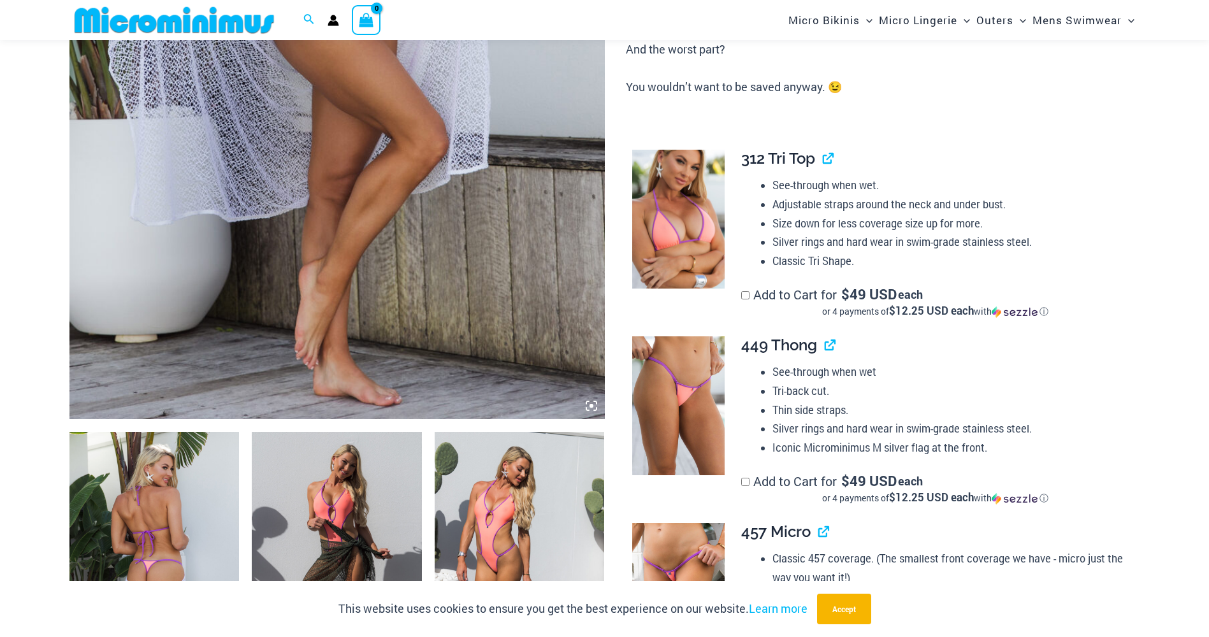
scroll to position [755, 0]
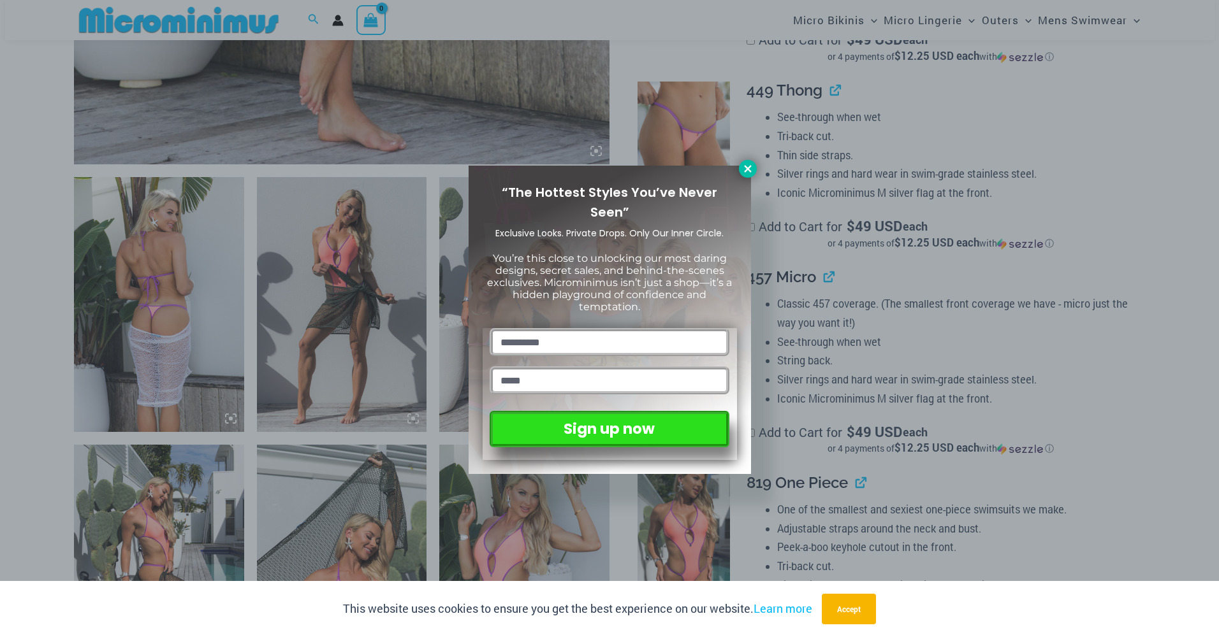
click at [747, 166] on icon at bounding box center [747, 168] width 11 height 11
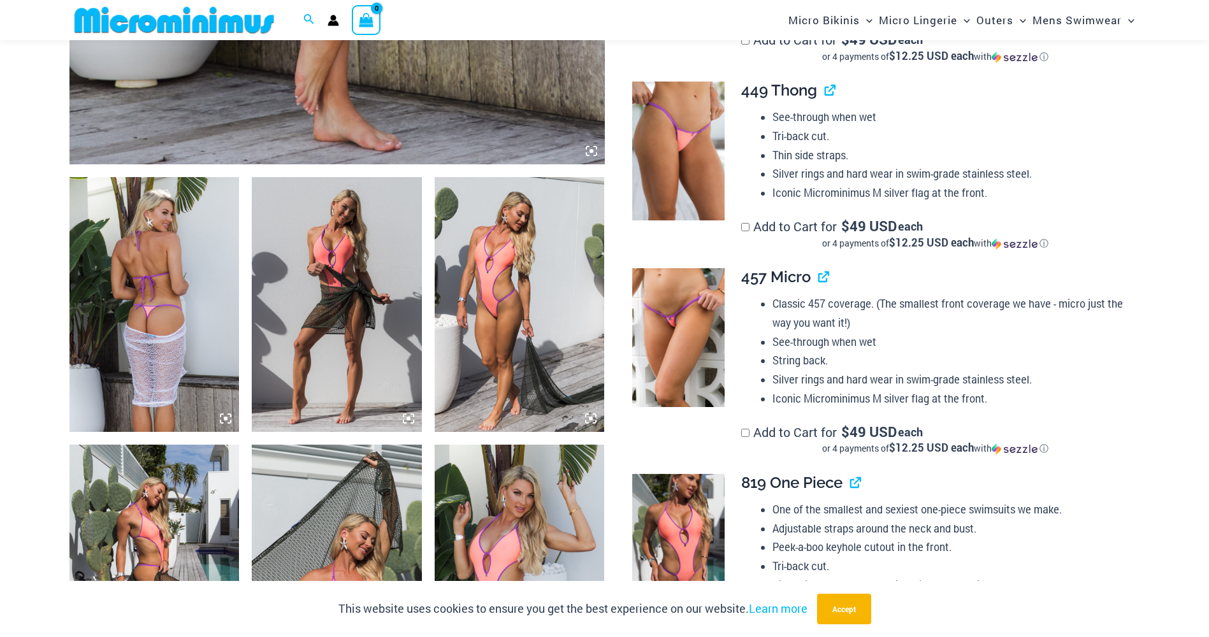
click at [187, 245] on img at bounding box center [154, 304] width 170 height 255
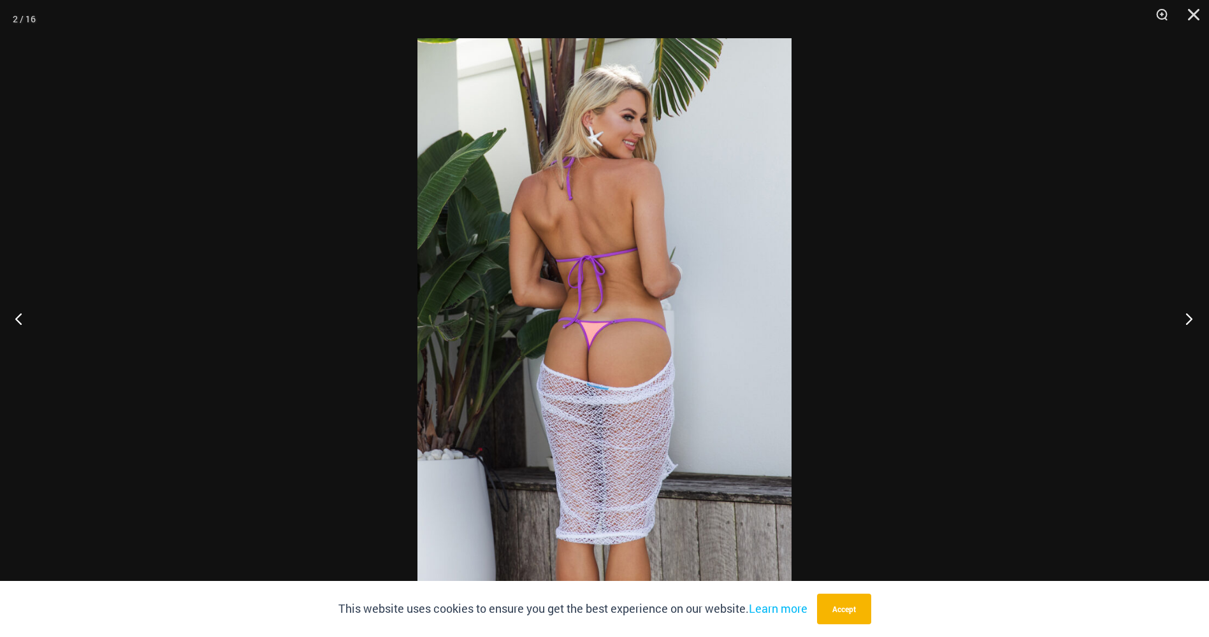
click at [1188, 322] on button "Next" at bounding box center [1185, 319] width 48 height 64
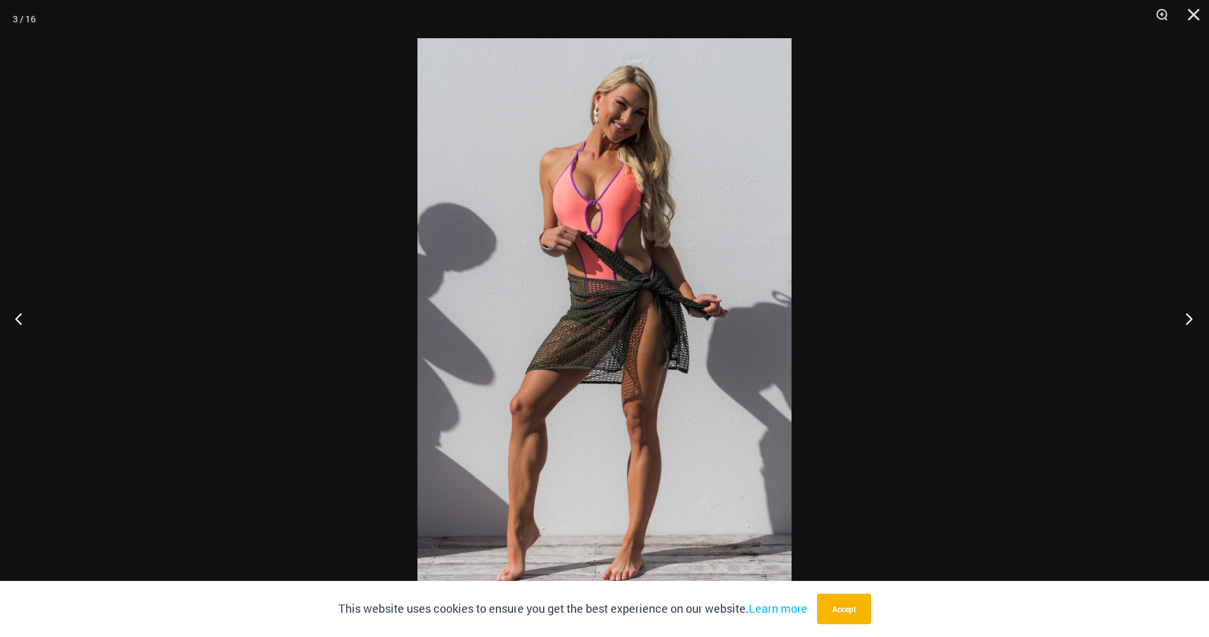
click at [1188, 323] on button "Next" at bounding box center [1185, 319] width 48 height 64
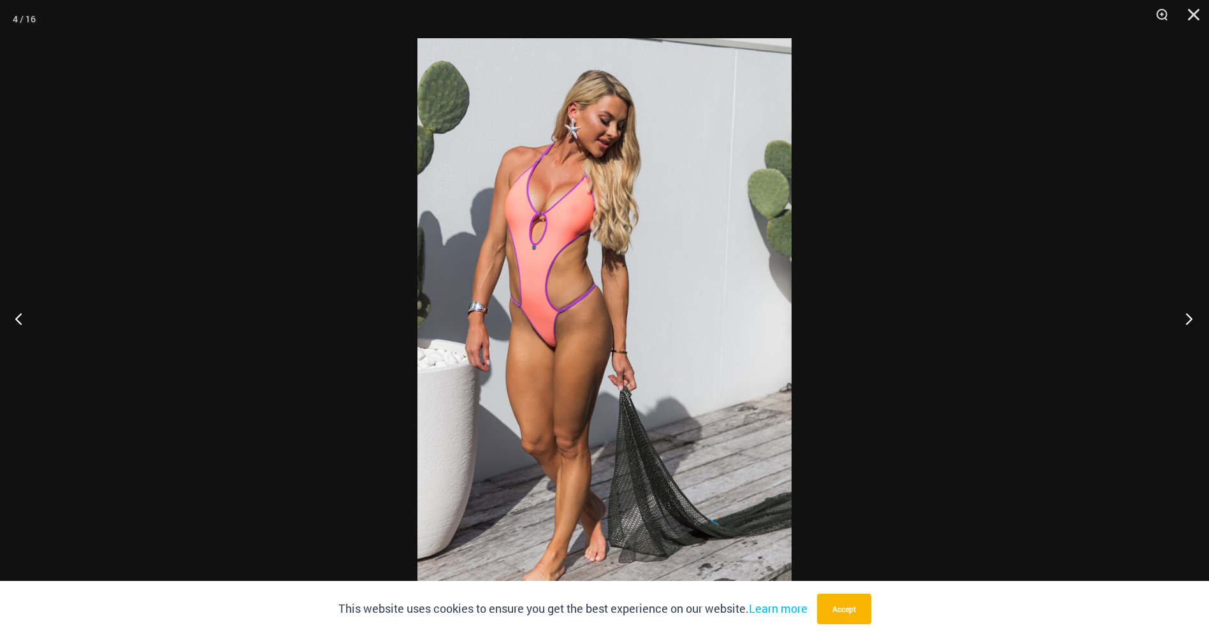
click at [1188, 323] on button "Next" at bounding box center [1185, 319] width 48 height 64
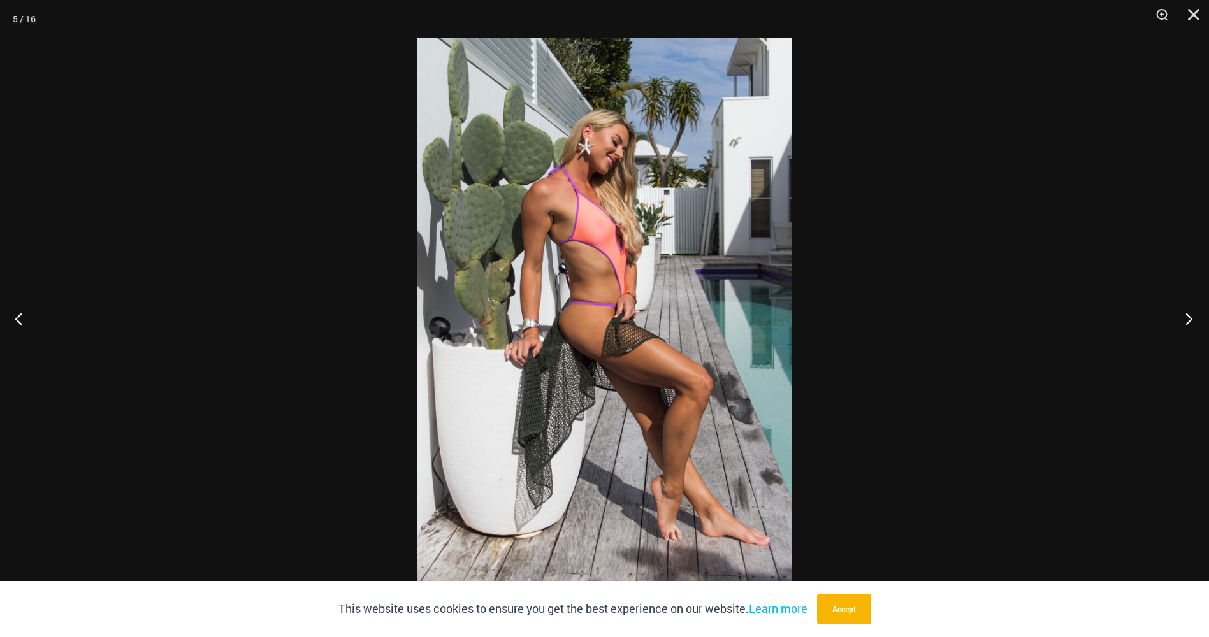
click at [1188, 323] on button "Next" at bounding box center [1185, 319] width 48 height 64
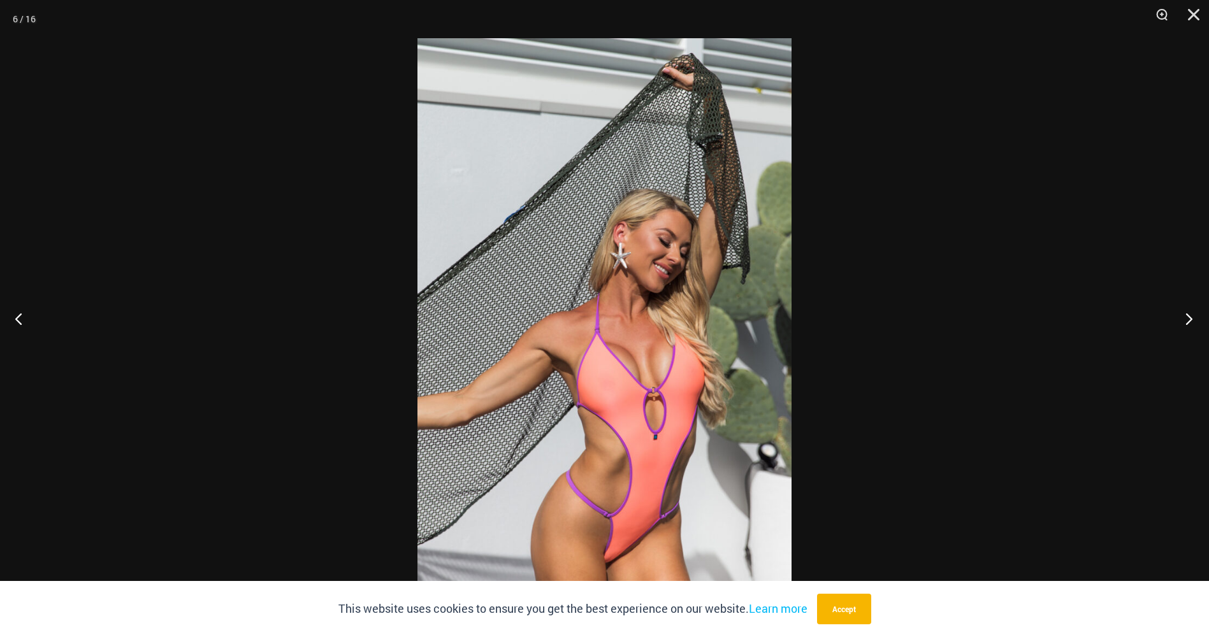
click at [1188, 323] on button "Next" at bounding box center [1185, 319] width 48 height 64
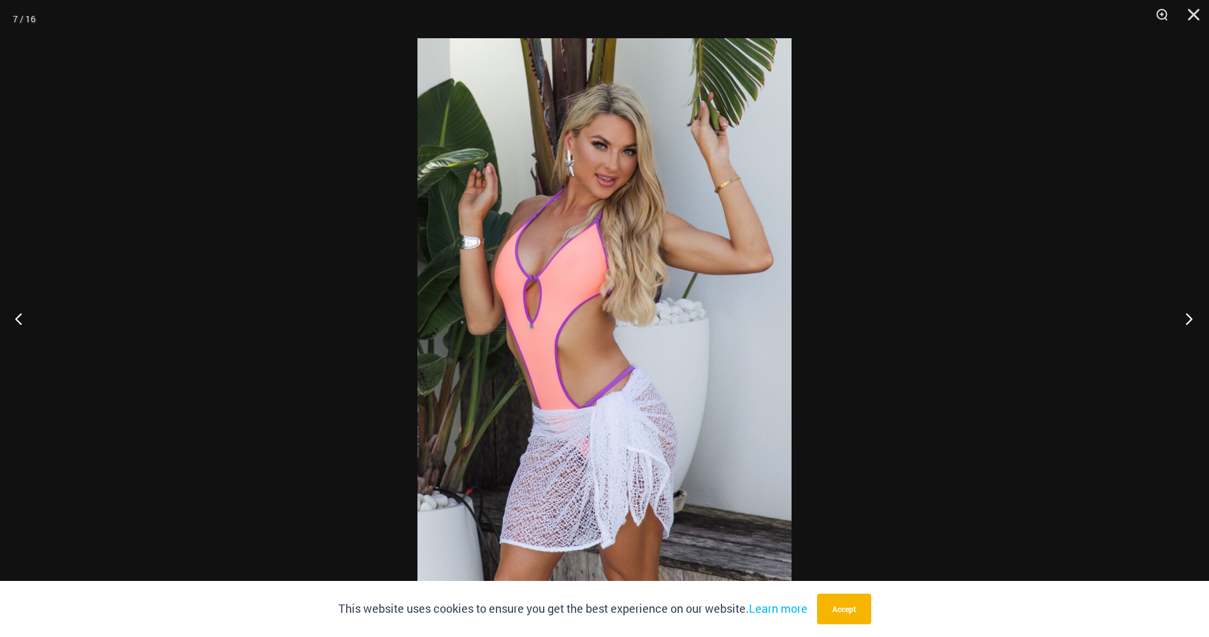
click at [1188, 323] on button "Next" at bounding box center [1185, 319] width 48 height 64
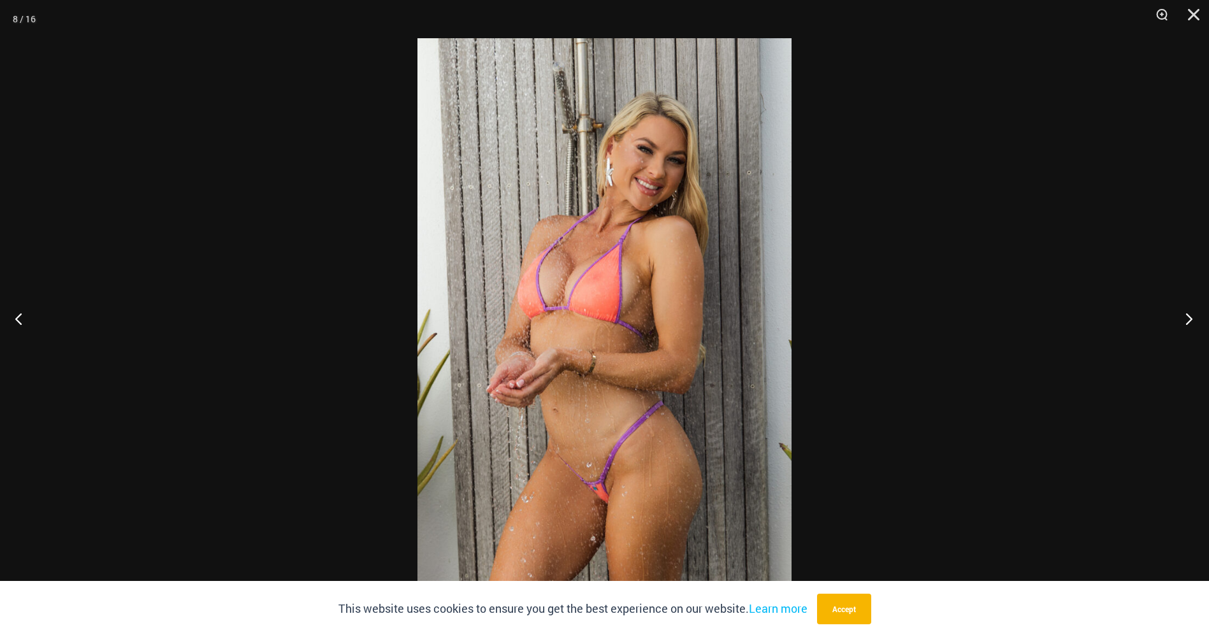
click at [1188, 323] on button "Next" at bounding box center [1185, 319] width 48 height 64
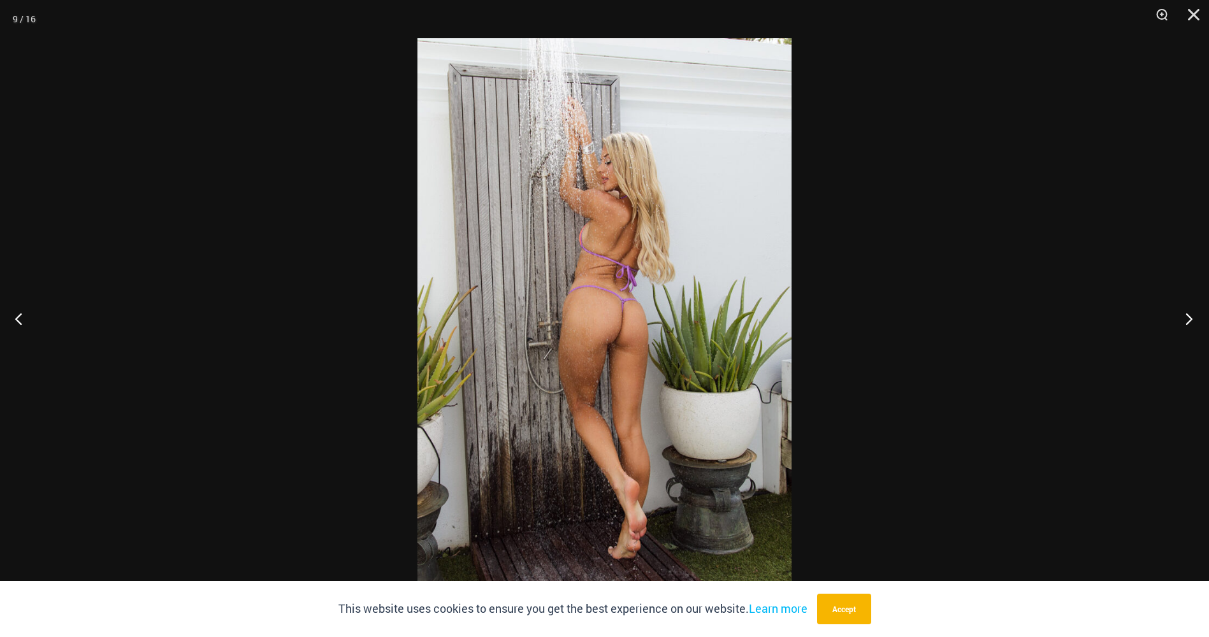
click at [1188, 323] on button "Next" at bounding box center [1185, 319] width 48 height 64
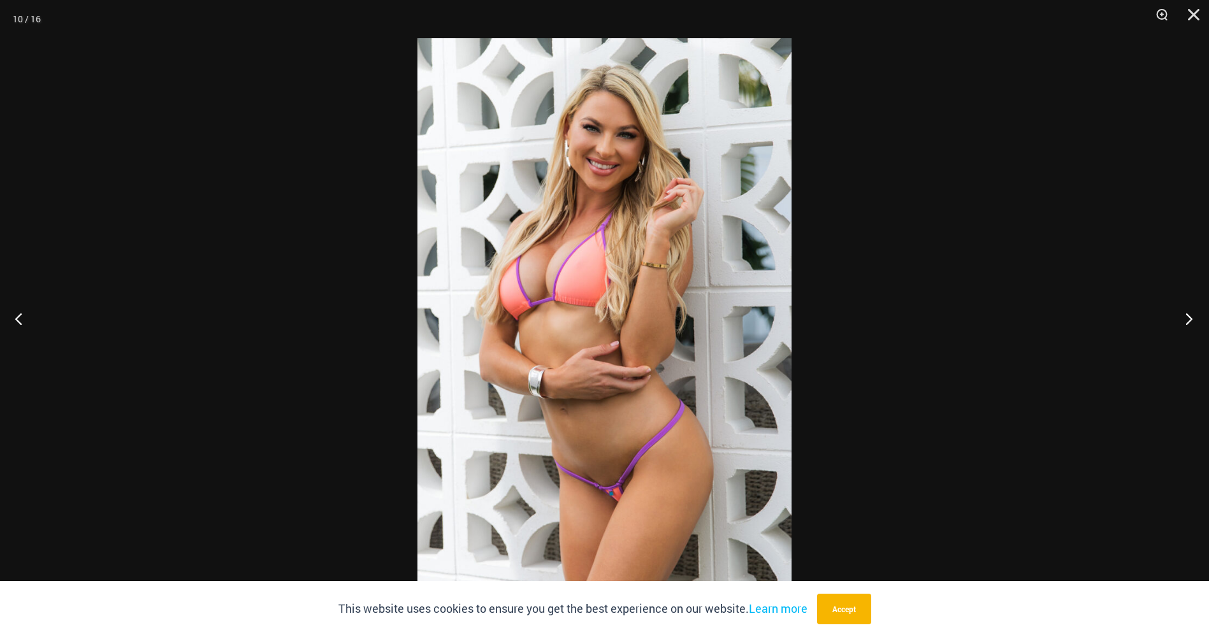
click at [1188, 323] on button "Next" at bounding box center [1185, 319] width 48 height 64
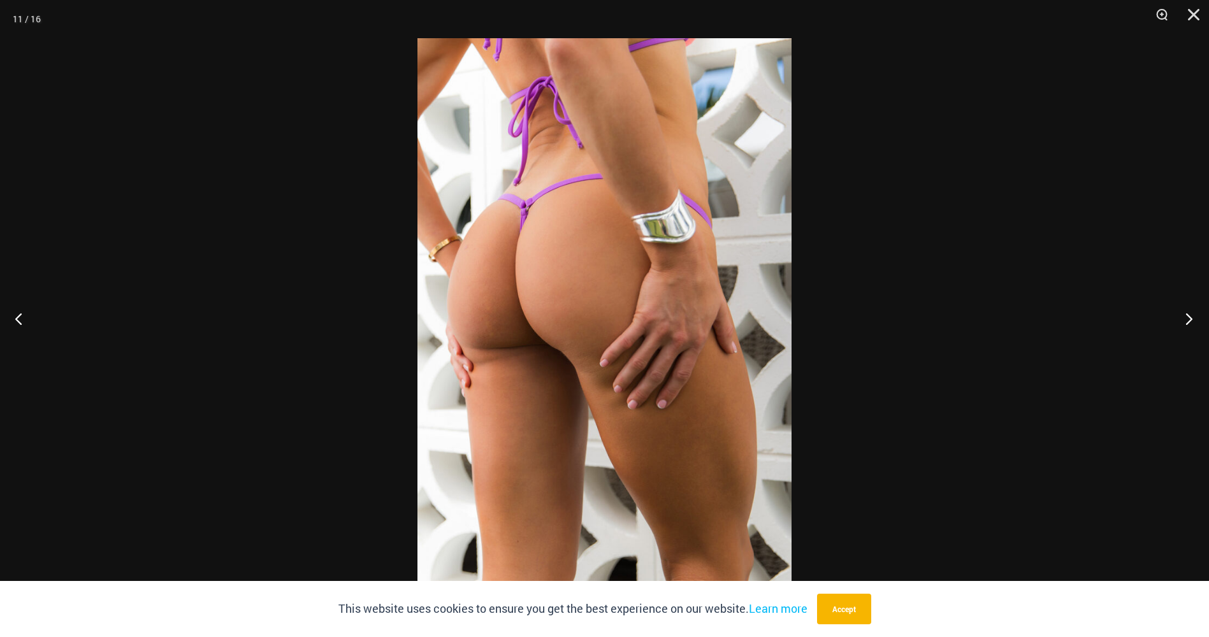
click at [1188, 323] on button "Next" at bounding box center [1185, 319] width 48 height 64
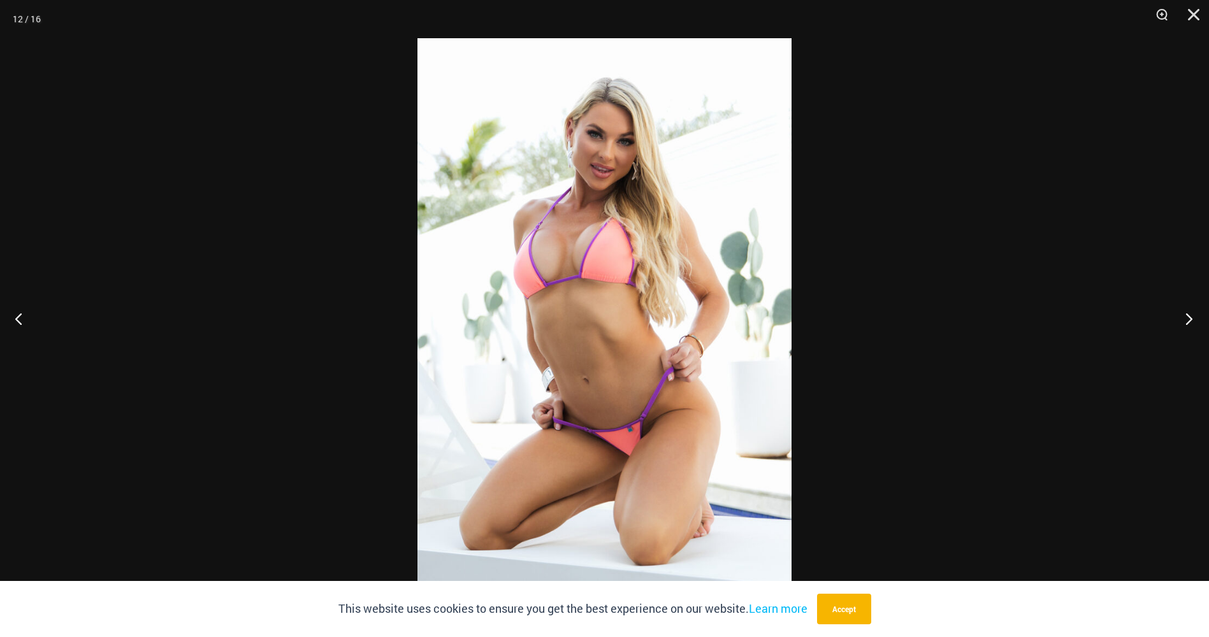
click at [1188, 323] on button "Next" at bounding box center [1185, 319] width 48 height 64
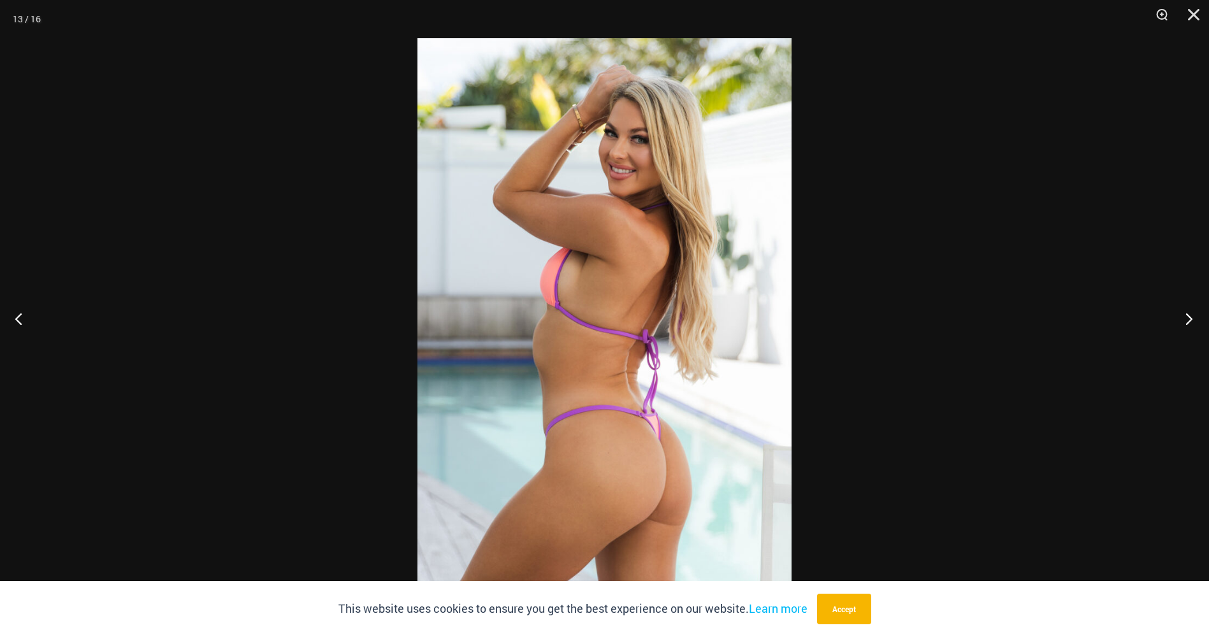
click at [1188, 323] on button "Next" at bounding box center [1185, 319] width 48 height 64
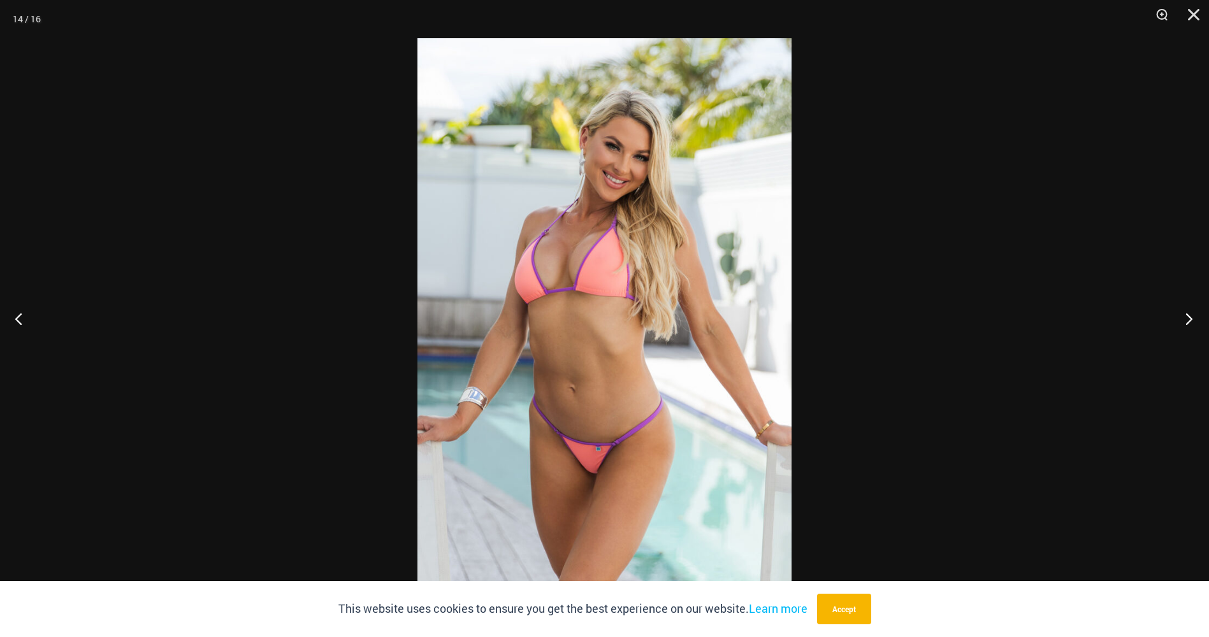
click at [1188, 323] on button "Next" at bounding box center [1185, 319] width 48 height 64
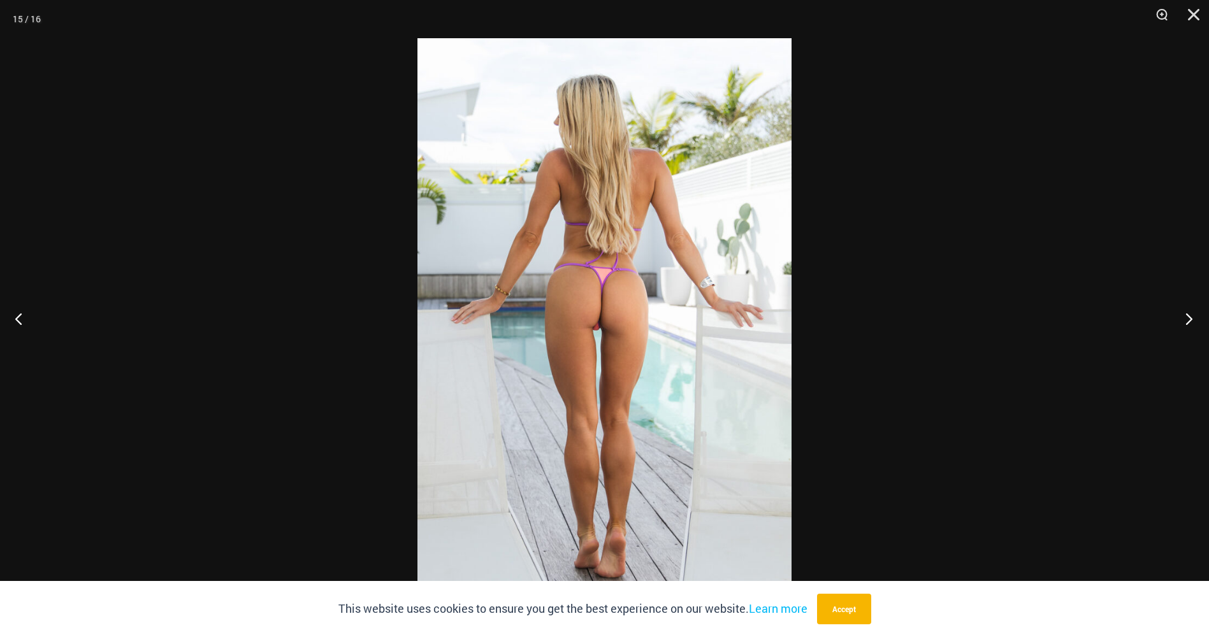
click at [1188, 323] on button "Next" at bounding box center [1185, 319] width 48 height 64
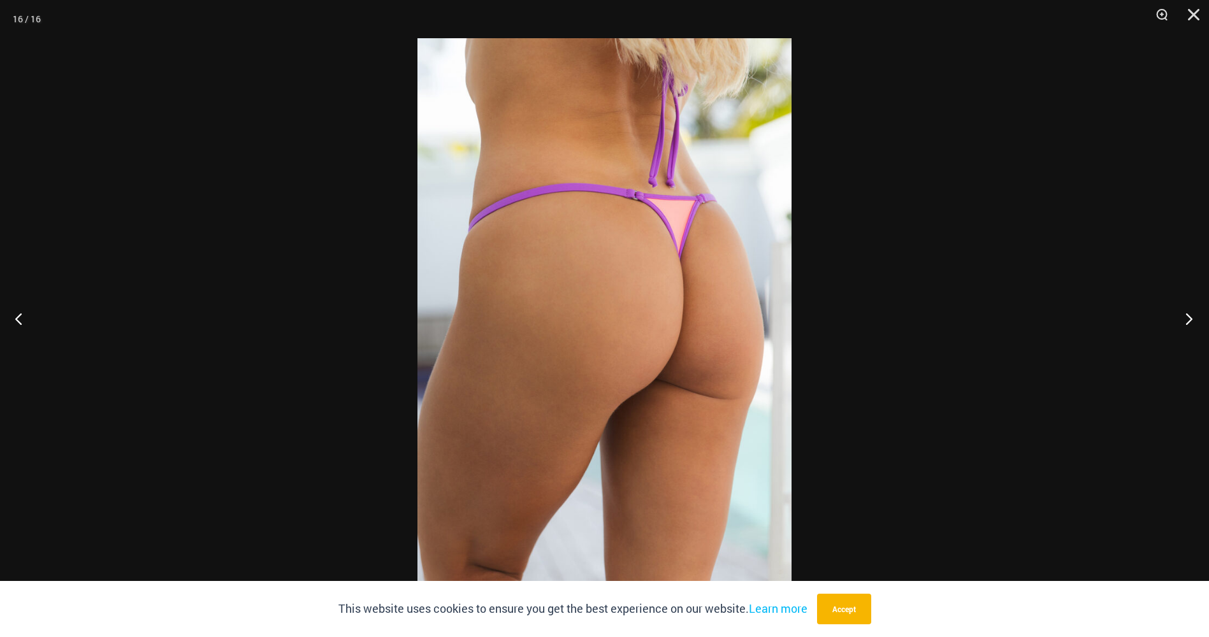
click at [1188, 323] on button "Next" at bounding box center [1185, 319] width 48 height 64
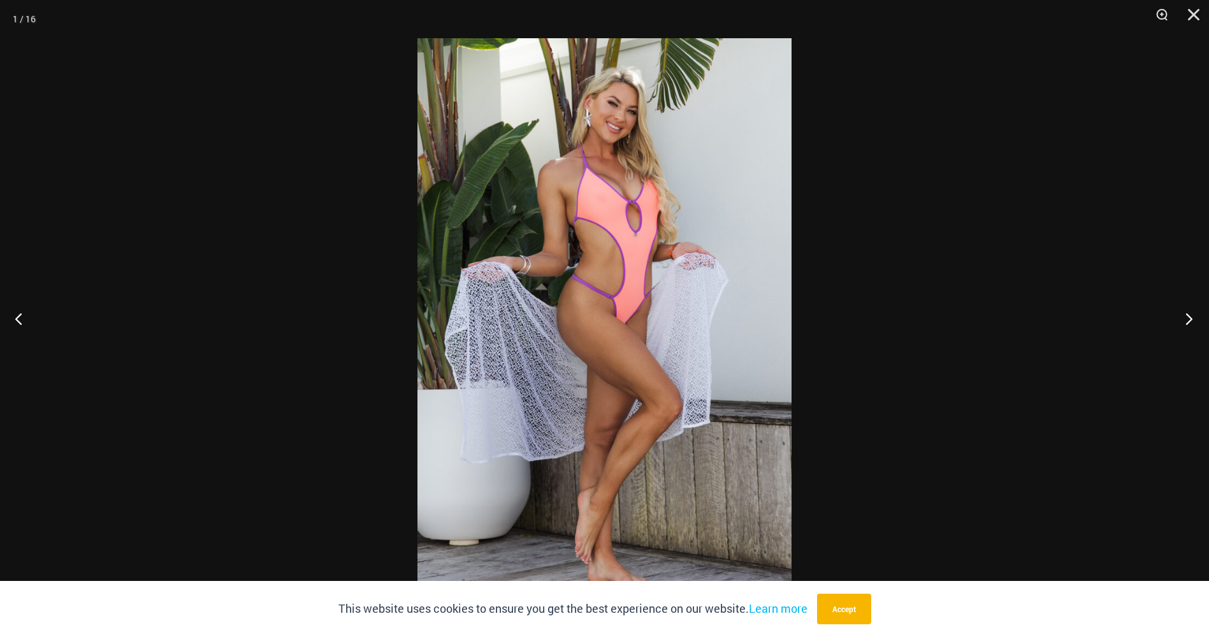
click at [1188, 323] on button "Next" at bounding box center [1185, 319] width 48 height 64
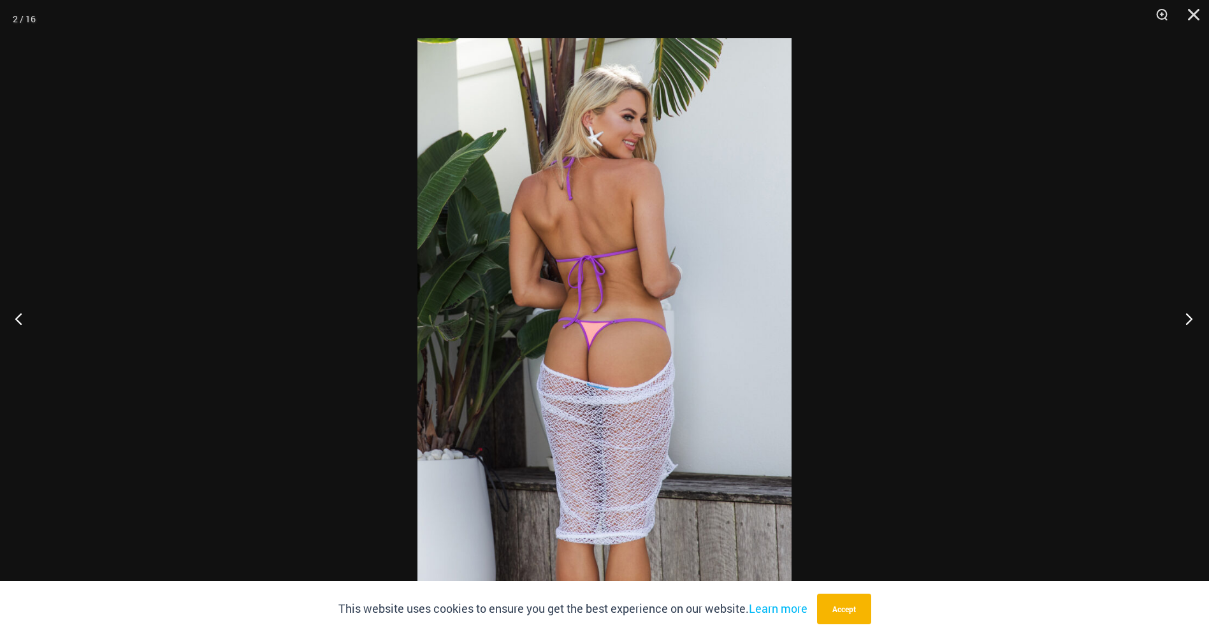
click at [1188, 323] on button "Next" at bounding box center [1185, 319] width 48 height 64
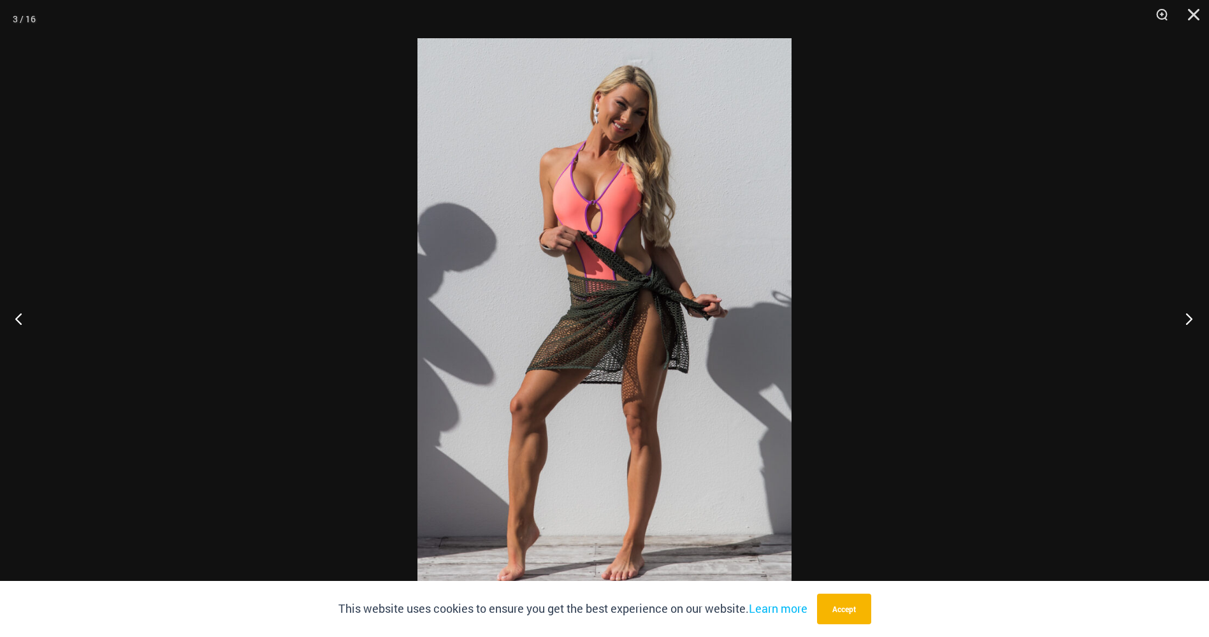
click at [1188, 323] on button "Next" at bounding box center [1185, 319] width 48 height 64
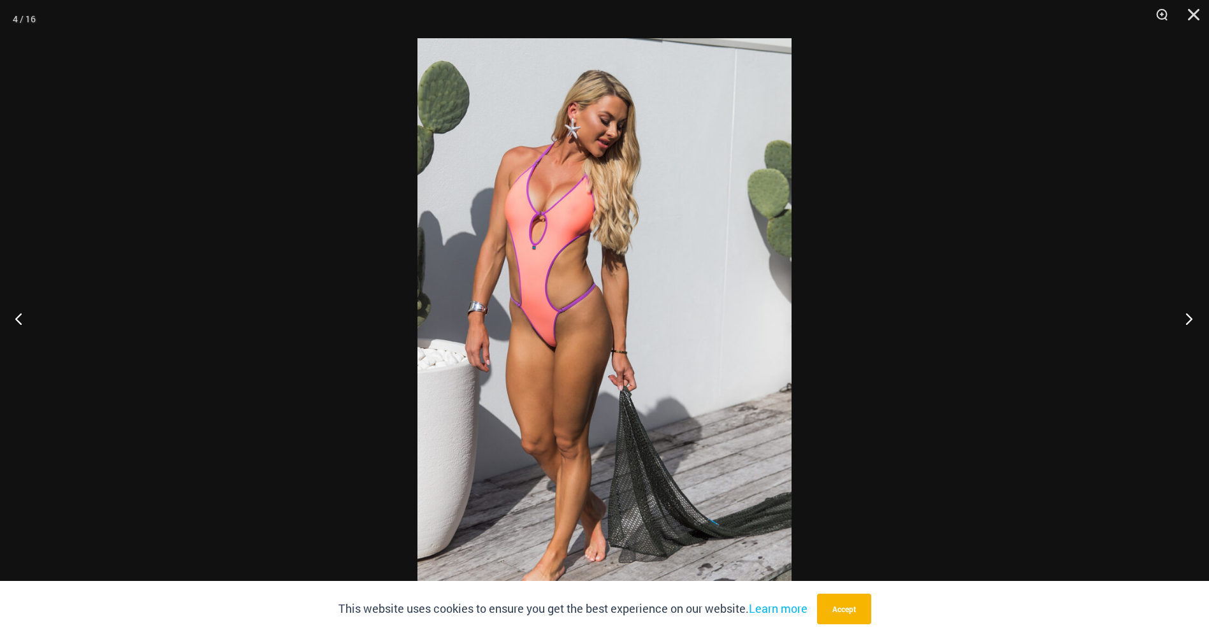
click at [1188, 323] on button "Next" at bounding box center [1185, 319] width 48 height 64
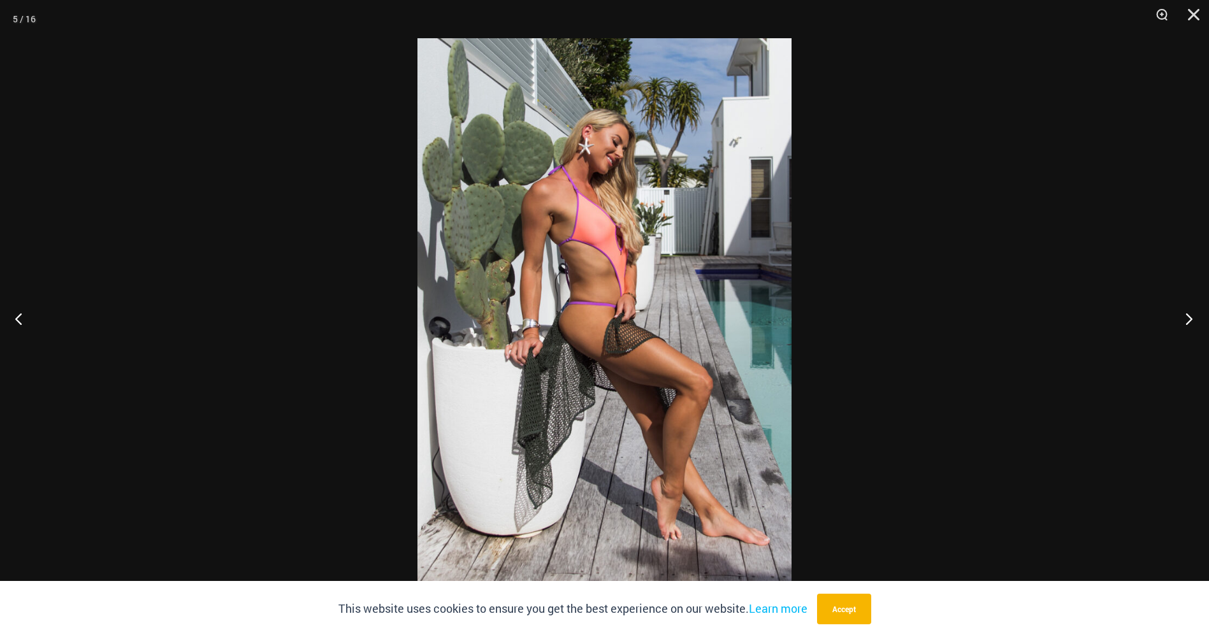
click at [1188, 323] on button "Next" at bounding box center [1185, 319] width 48 height 64
